Goal: Task Accomplishment & Management: Use online tool/utility

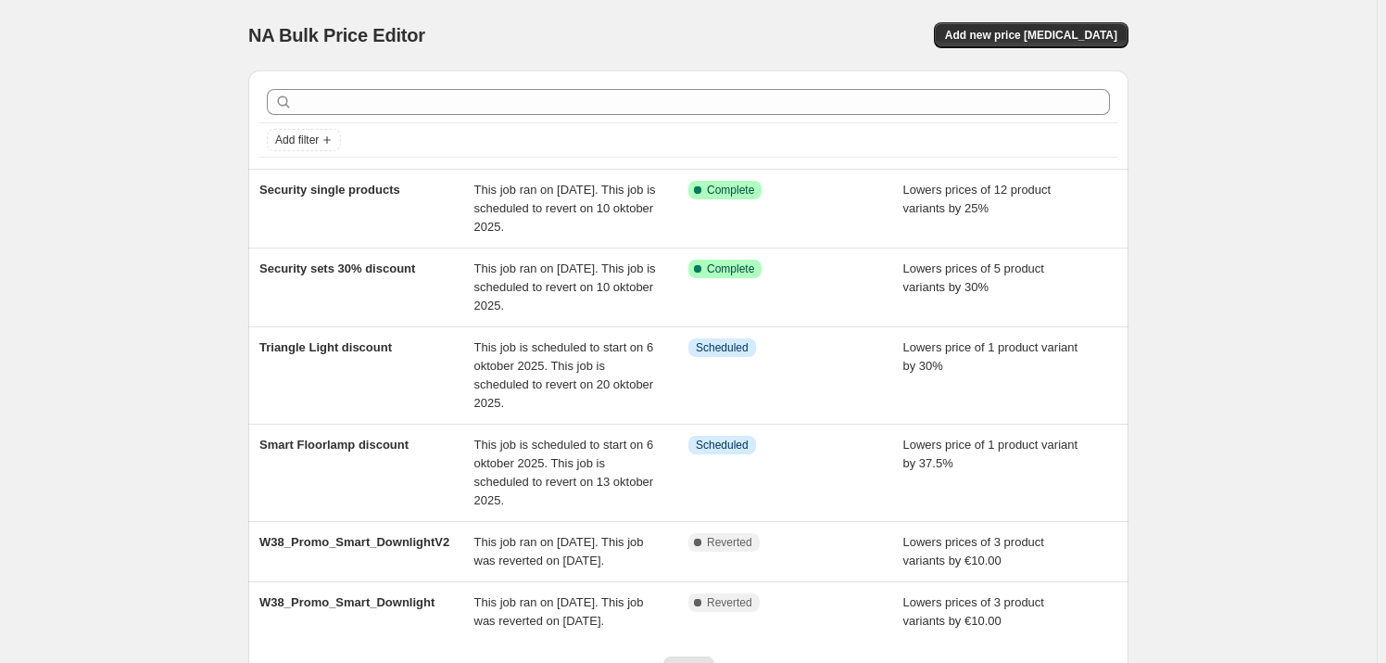
scroll to position [83, 0]
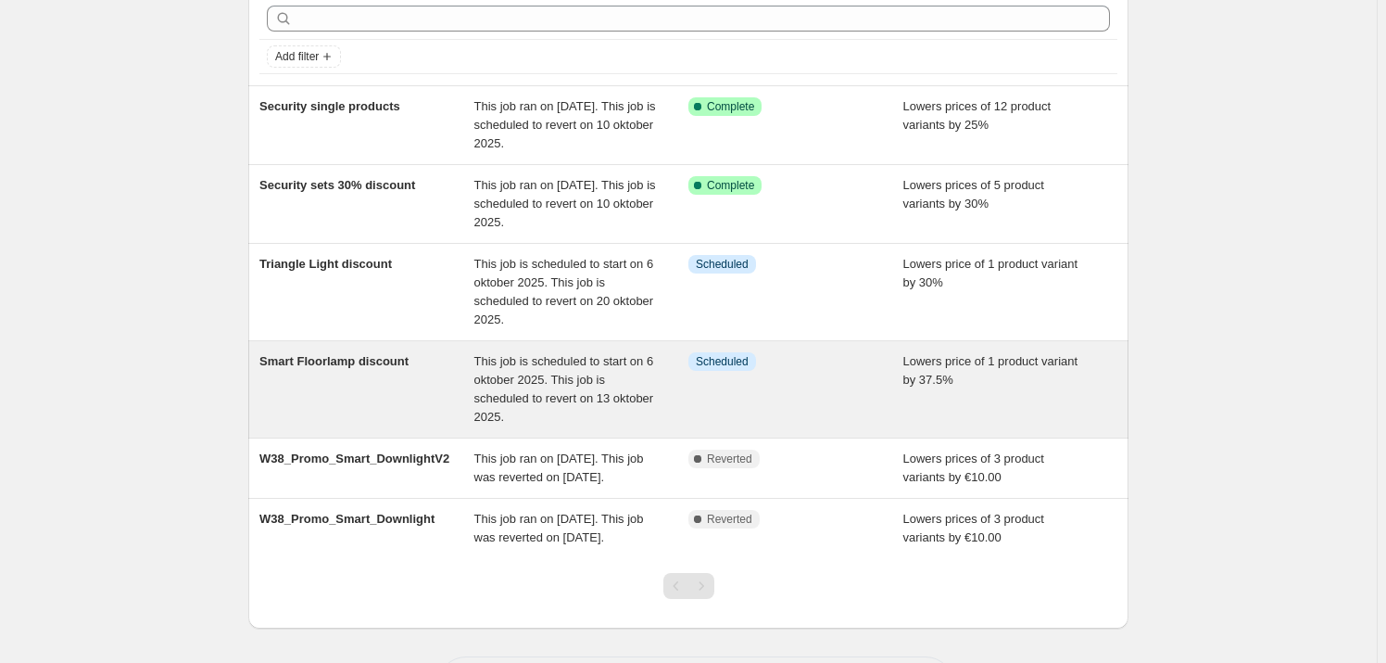
click at [389, 387] on div "Smart Floorlamp discount" at bounding box center [366, 389] width 215 height 74
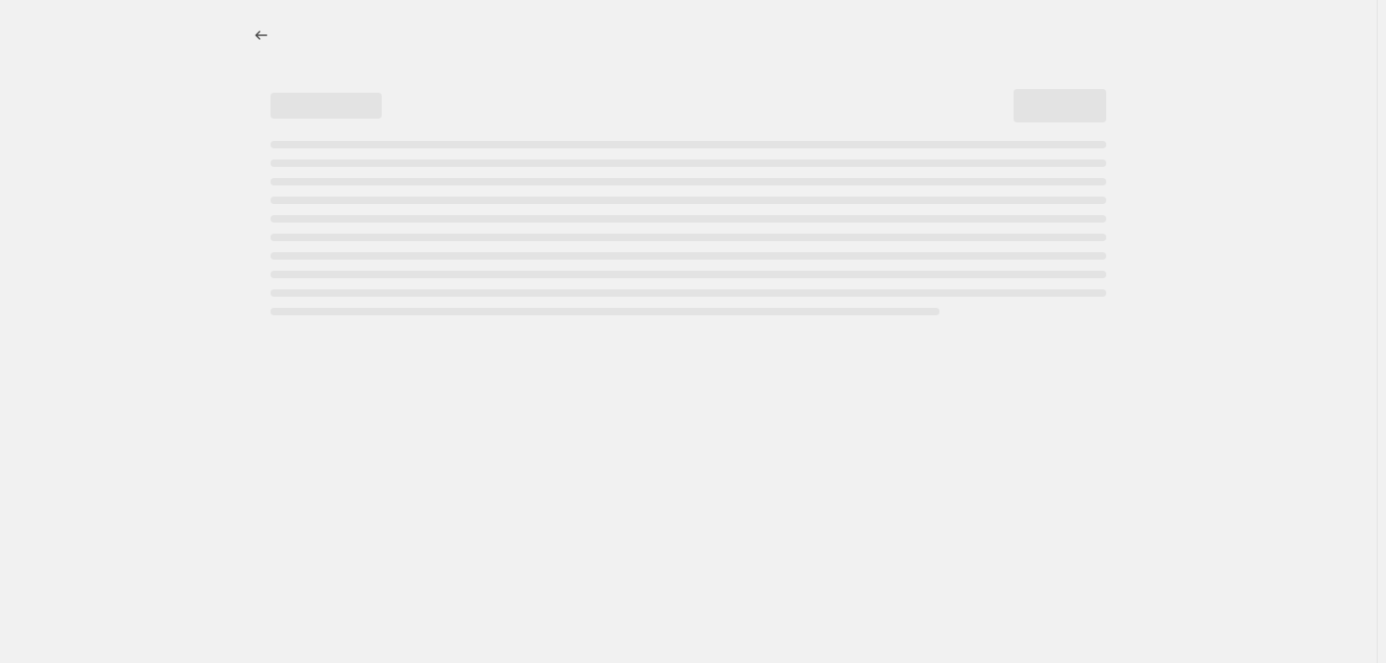
select select "percentage"
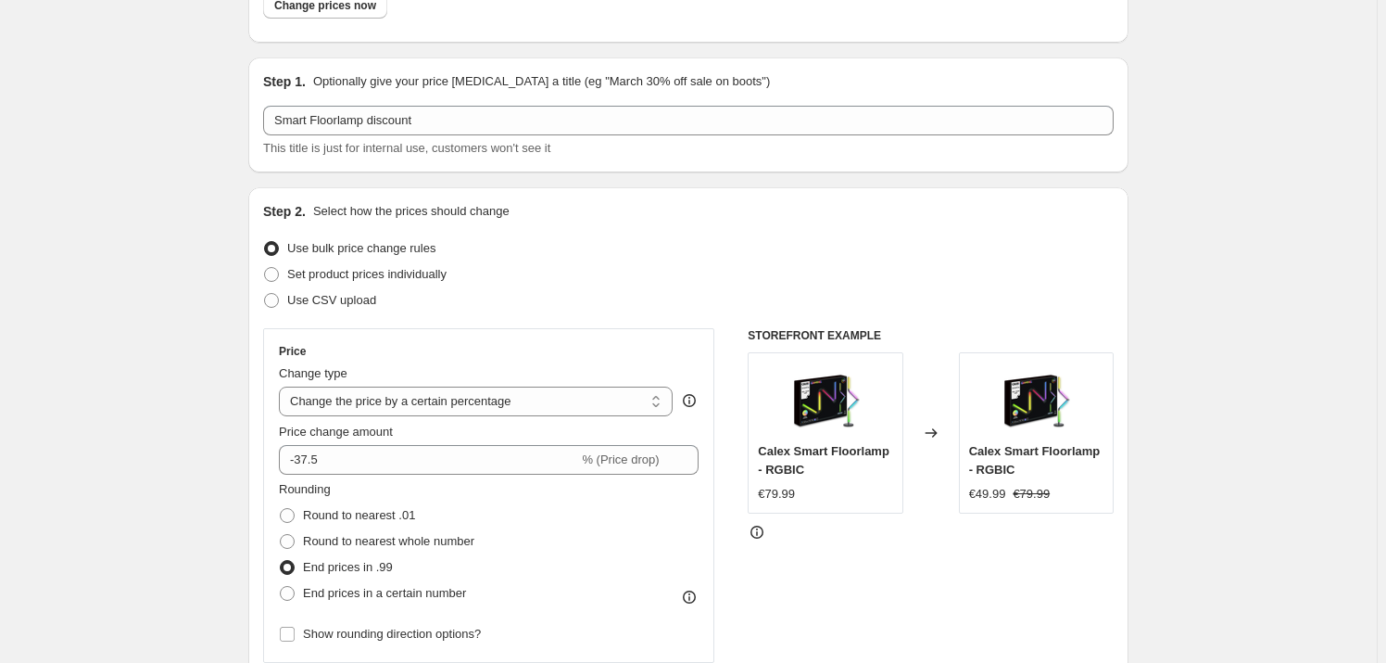
scroll to position [336, 0]
